Goal: Transaction & Acquisition: Purchase product/service

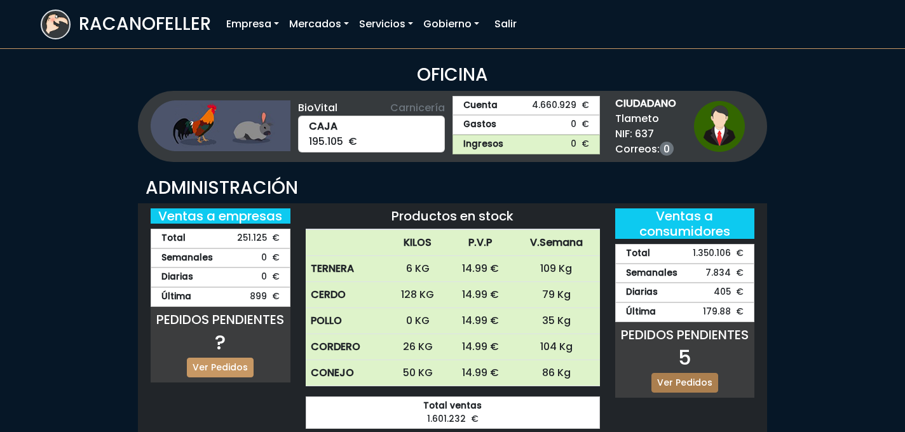
click at [688, 378] on link "Ver Pedidos" at bounding box center [684, 383] width 67 height 20
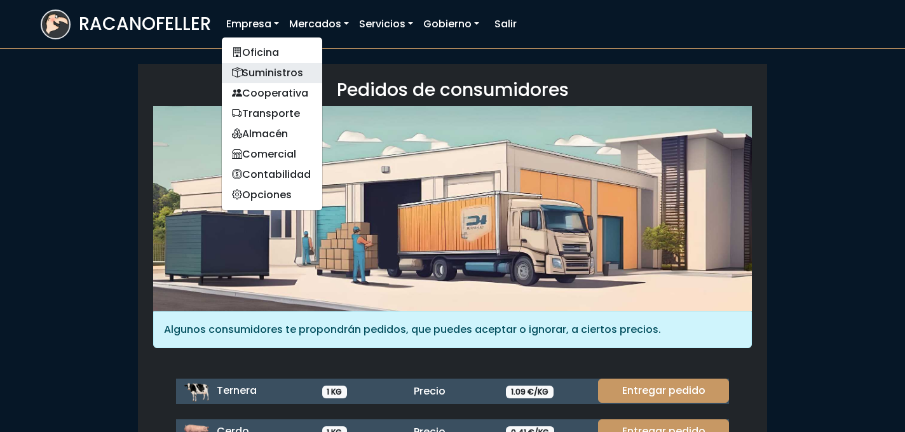
click at [256, 75] on link "Suministros" at bounding box center [272, 73] width 100 height 20
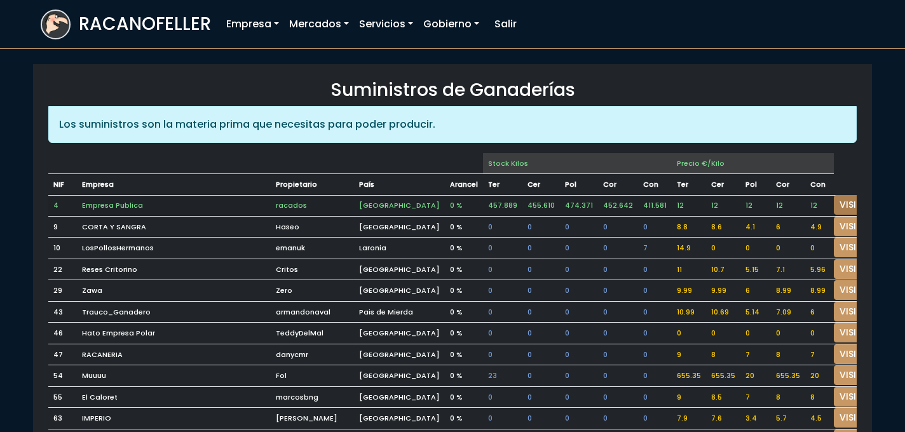
click at [834, 195] on link "VISITAR" at bounding box center [857, 205] width 46 height 20
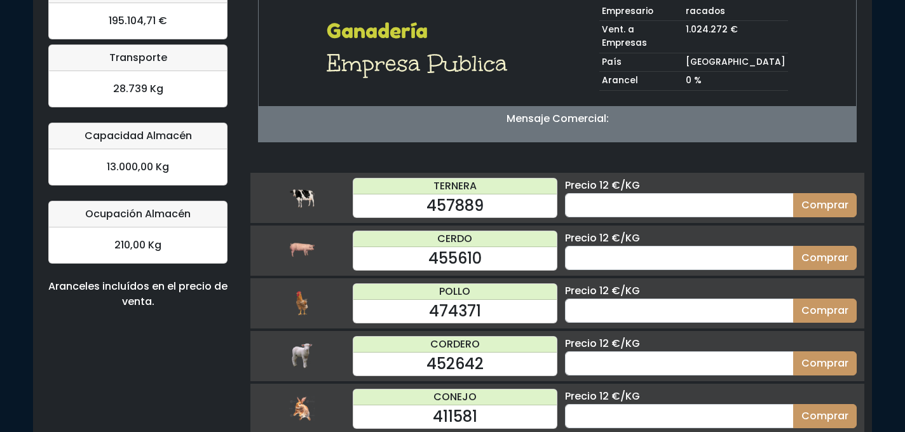
scroll to position [134, 0]
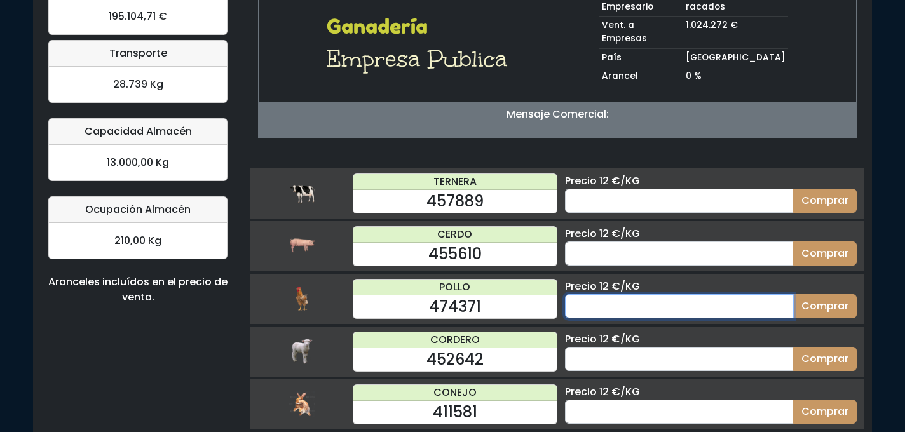
click at [638, 294] on input "number" at bounding box center [679, 306] width 229 height 24
type input "50"
click at [793, 294] on button "Comprar" at bounding box center [825, 306] width 64 height 24
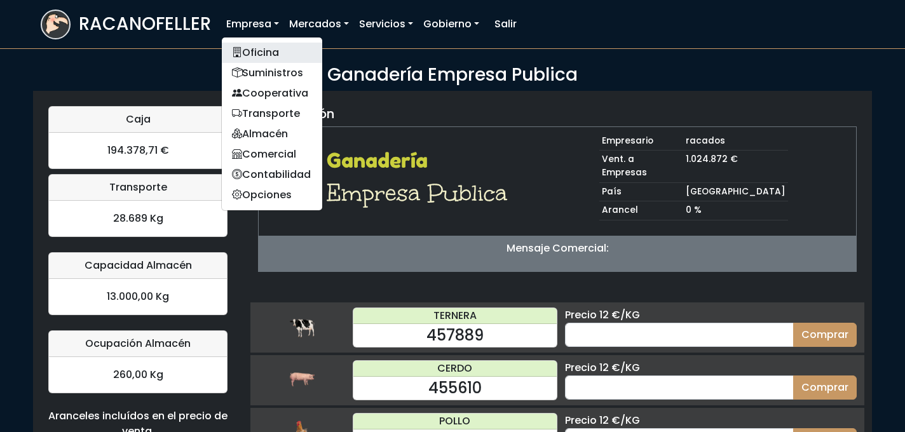
click at [257, 45] on link "Oficina" at bounding box center [272, 53] width 100 height 20
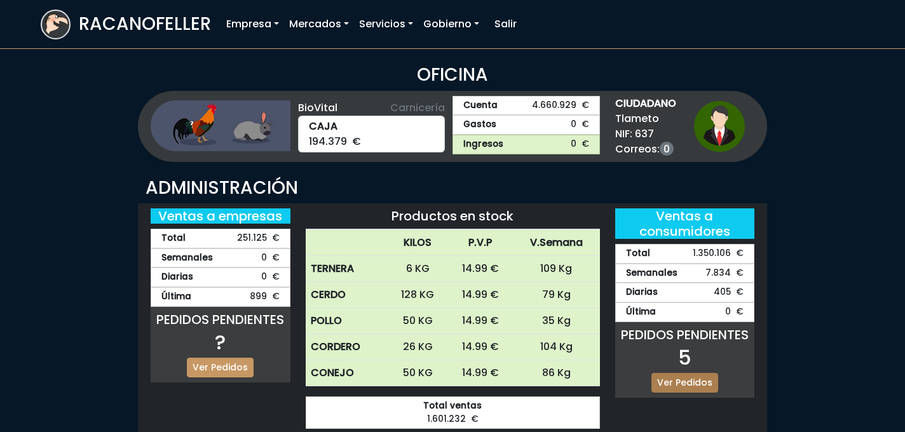
click at [671, 382] on link "Ver Pedidos" at bounding box center [684, 383] width 67 height 20
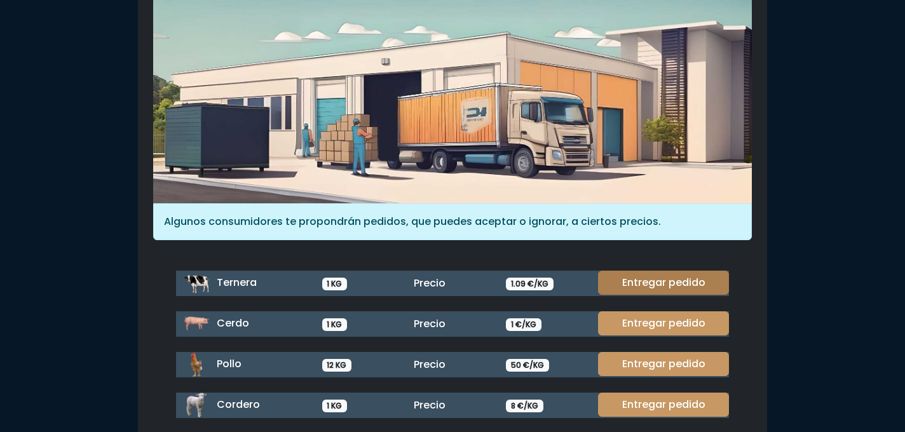
scroll to position [179, 0]
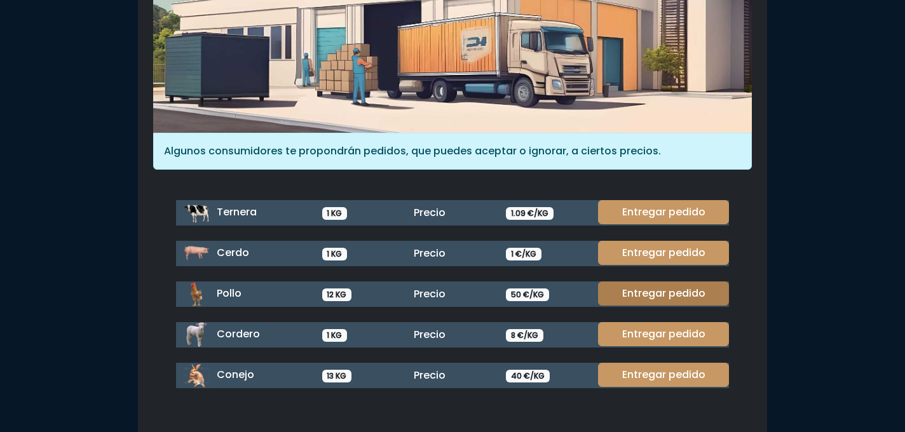
click at [640, 285] on link "Entregar pedido" at bounding box center [663, 294] width 131 height 24
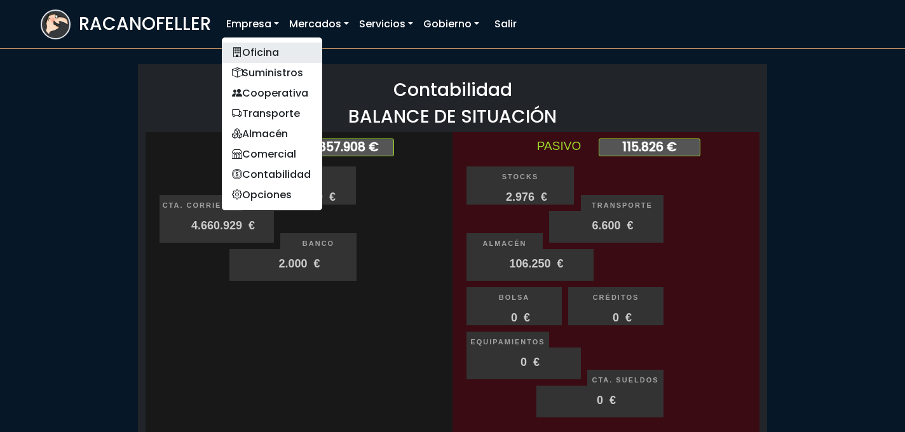
click at [259, 57] on link "Oficina" at bounding box center [272, 53] width 100 height 20
